Goal: Navigation & Orientation: Find specific page/section

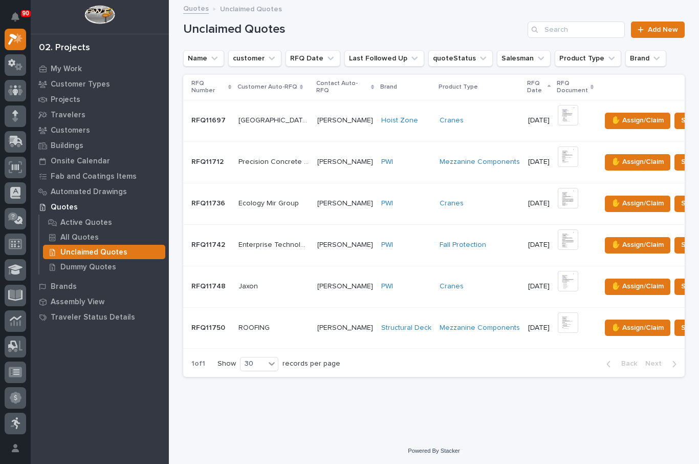
click at [64, 73] on p "My Work" at bounding box center [66, 68] width 31 height 9
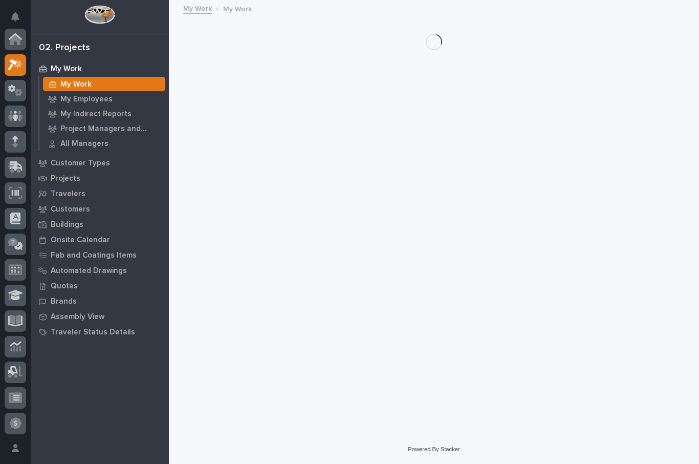
scroll to position [26, 0]
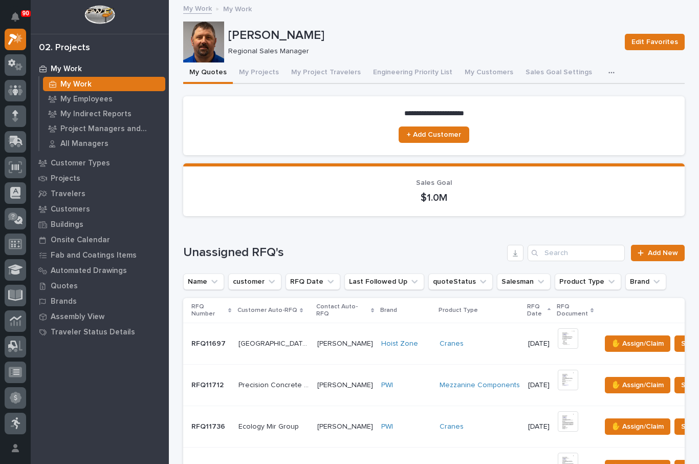
click at [90, 100] on p "My Employees" at bounding box center [86, 99] width 52 height 9
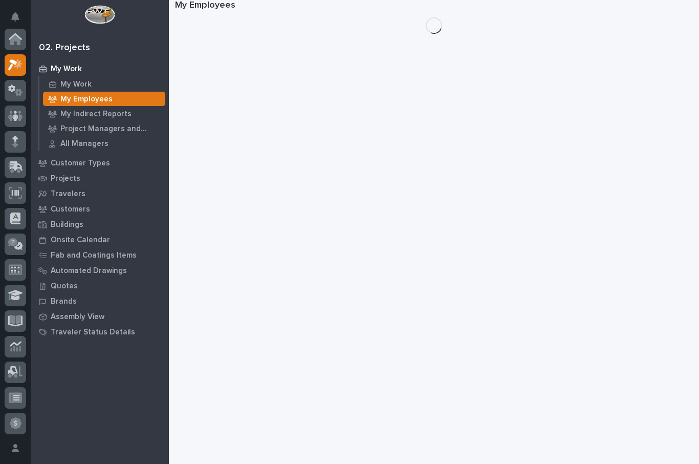
scroll to position [26, 0]
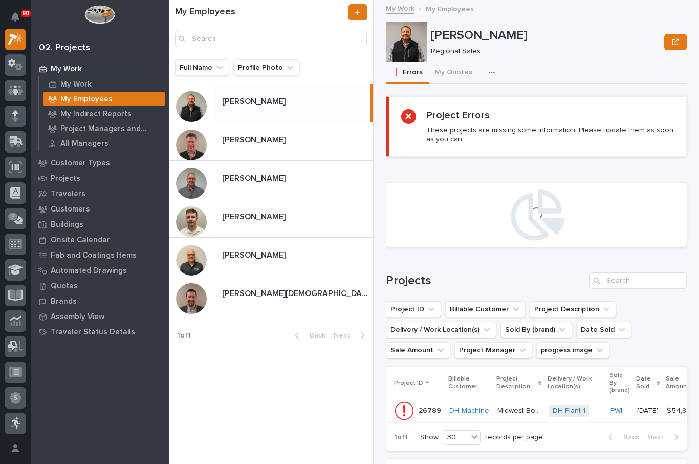
click at [448, 69] on button "My Quotes" at bounding box center [454, 72] width 50 height 21
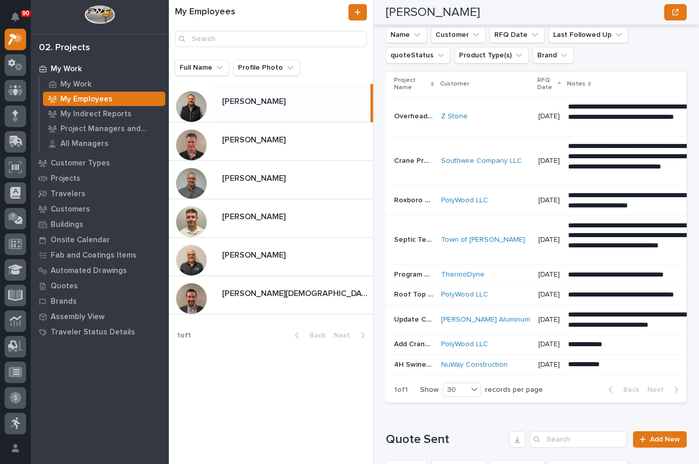
scroll to position [253, 0]
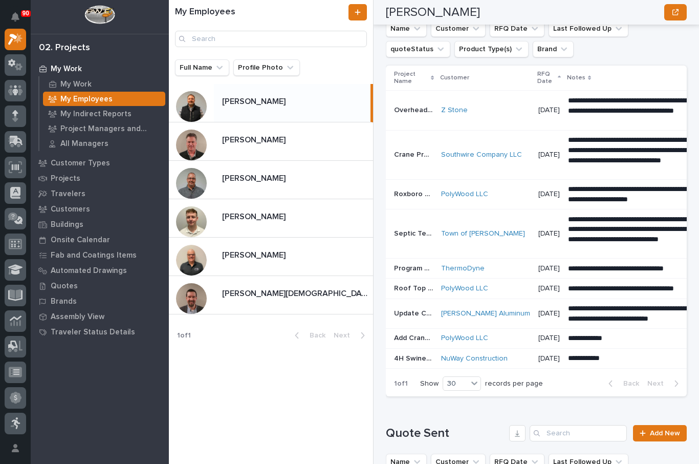
click at [274, 263] on div "Tim Ergle Tim Ergle" at bounding box center [293, 256] width 159 height 20
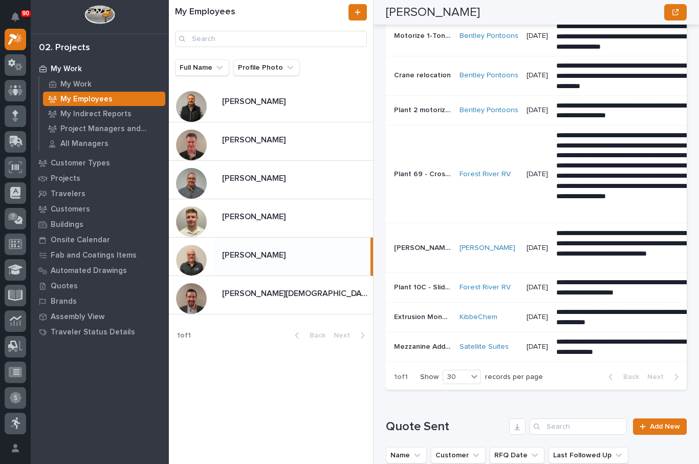
scroll to position [369, 0]
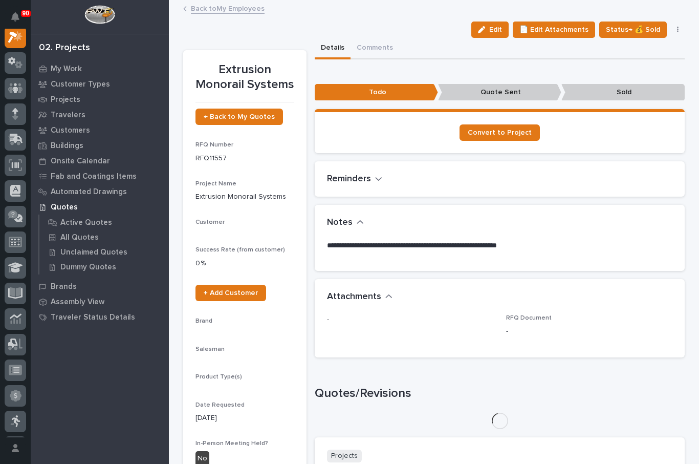
scroll to position [26, 0]
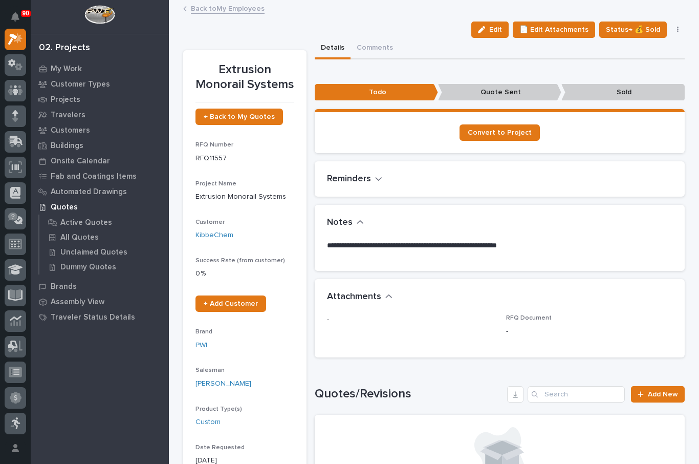
click at [222, 13] on link "Back to My Employees" at bounding box center [228, 8] width 74 height 12
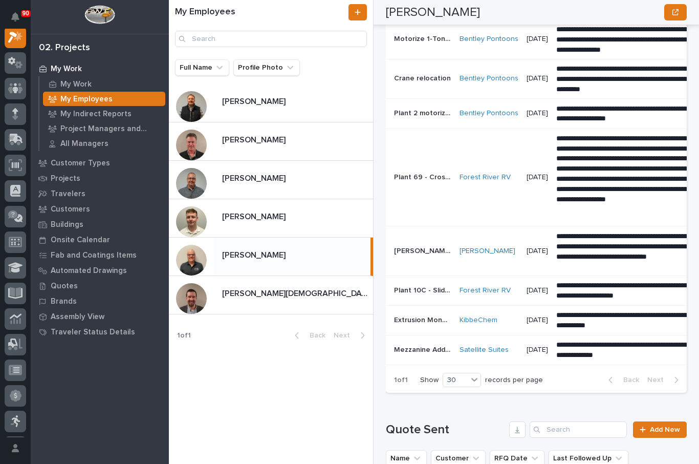
scroll to position [361, 0]
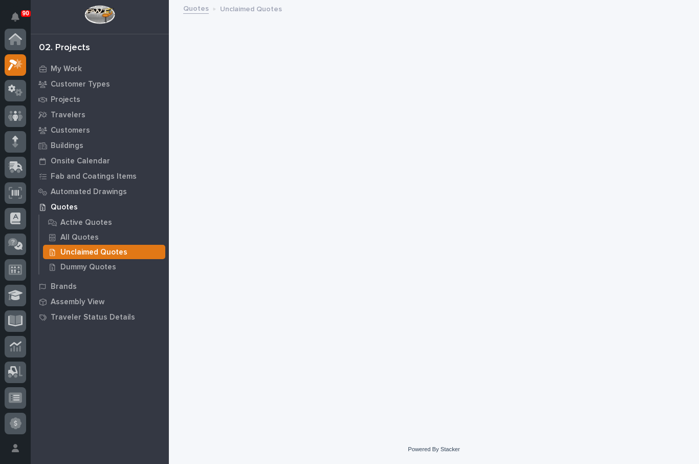
scroll to position [26, 0]
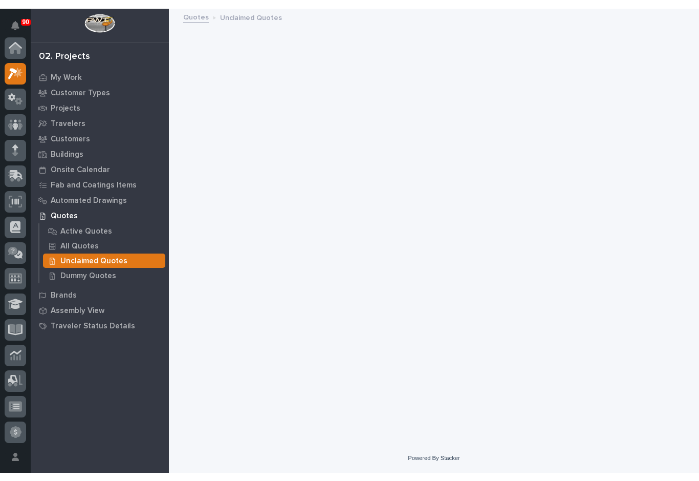
scroll to position [26, 0]
